Goal: Task Accomplishment & Management: Manage account settings

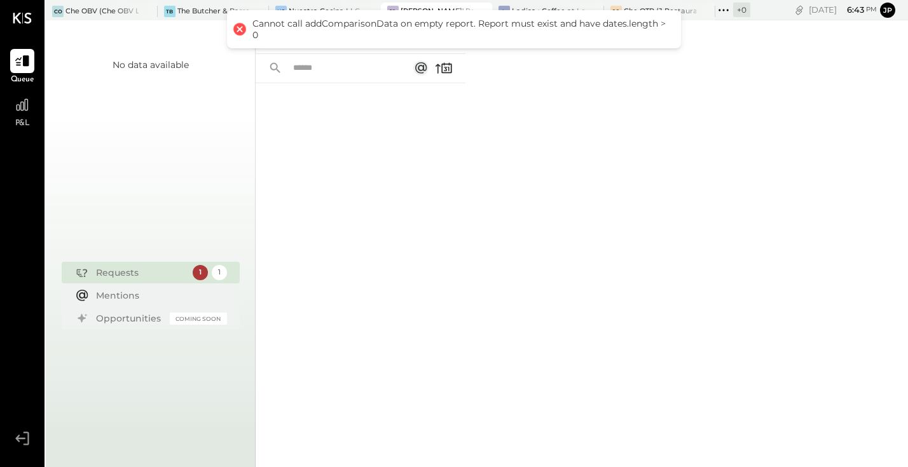
click at [238, 27] on div at bounding box center [240, 29] width 18 height 18
click at [108, 8] on div "Che OBV (Che OBV LLC) - Ignite" at bounding box center [101, 11] width 73 height 10
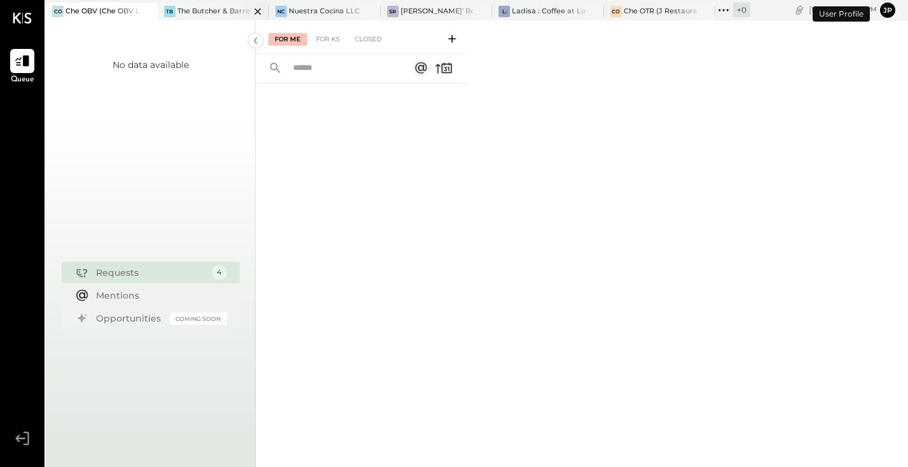
click at [201, 10] on div "The Butcher & Barrel (L Argento LLC) - [GEOGRAPHIC_DATA]" at bounding box center [213, 11] width 73 height 10
click at [321, 15] on div "Nuestra Cocina LLC - [GEOGRAPHIC_DATA]" at bounding box center [325, 11] width 73 height 10
click at [432, 8] on div "[PERSON_NAME]' Rooftop - Ignite" at bounding box center [436, 11] width 73 height 10
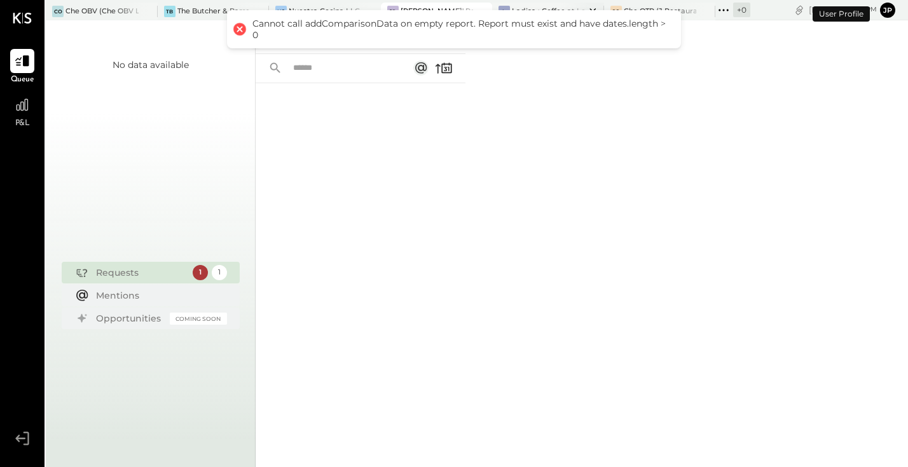
click at [558, 11] on div "Cannot call addComparisonData on empty report. Report must exist and have dates…" at bounding box center [454, 29] width 454 height 38
click at [240, 29] on div at bounding box center [240, 29] width 18 height 18
click at [240, 32] on div at bounding box center [240, 29] width 18 height 18
click at [198, 273] on div "1" at bounding box center [200, 272] width 15 height 15
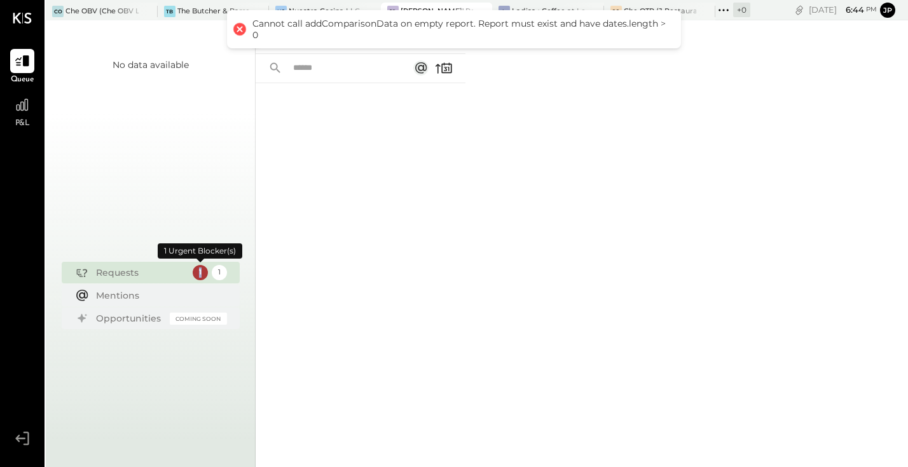
click at [198, 273] on div "1" at bounding box center [200, 272] width 15 height 15
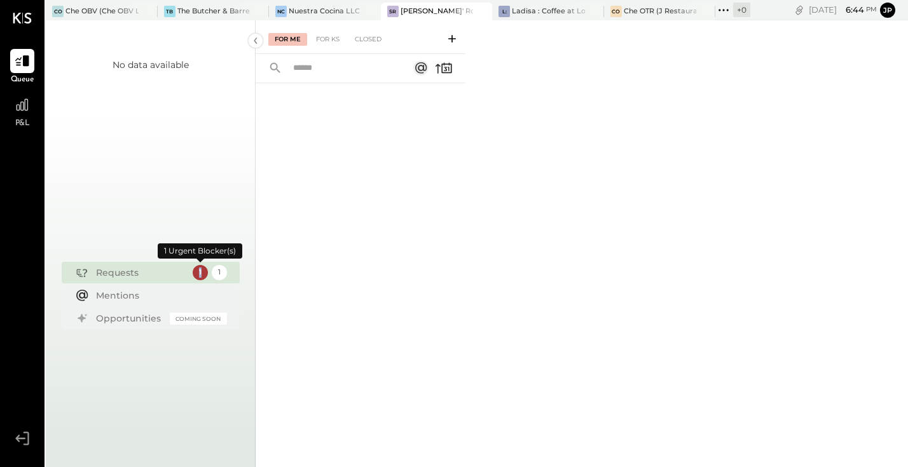
click at [198, 273] on div "1" at bounding box center [200, 272] width 15 height 15
click at [370, 39] on div "Closed" at bounding box center [367, 39] width 39 height 13
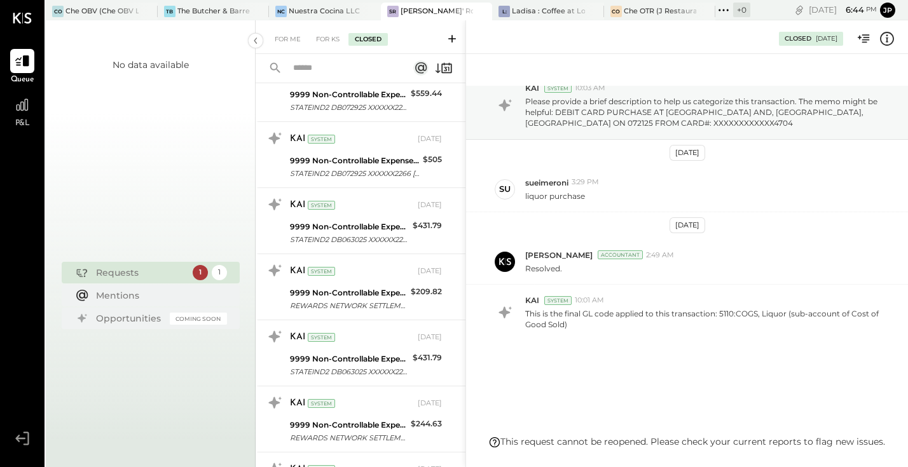
scroll to position [1038, 0]
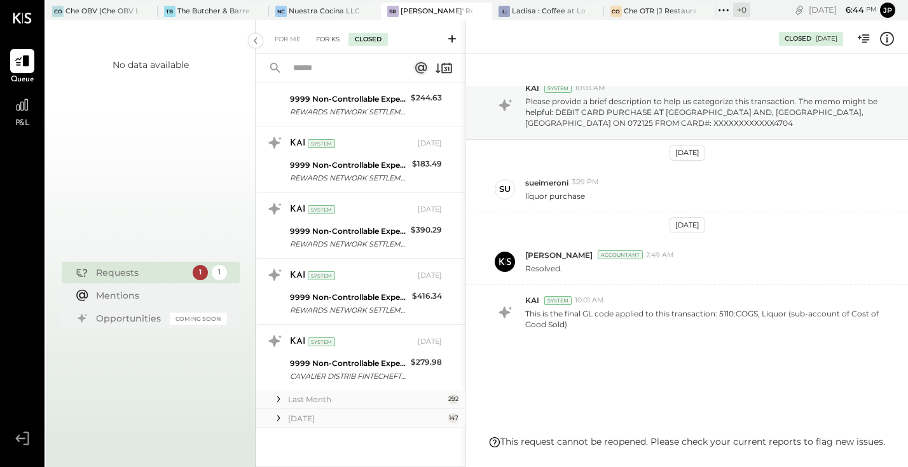
click at [324, 38] on div "For KS" at bounding box center [328, 39] width 36 height 13
